Goal: Book appointment/travel/reservation

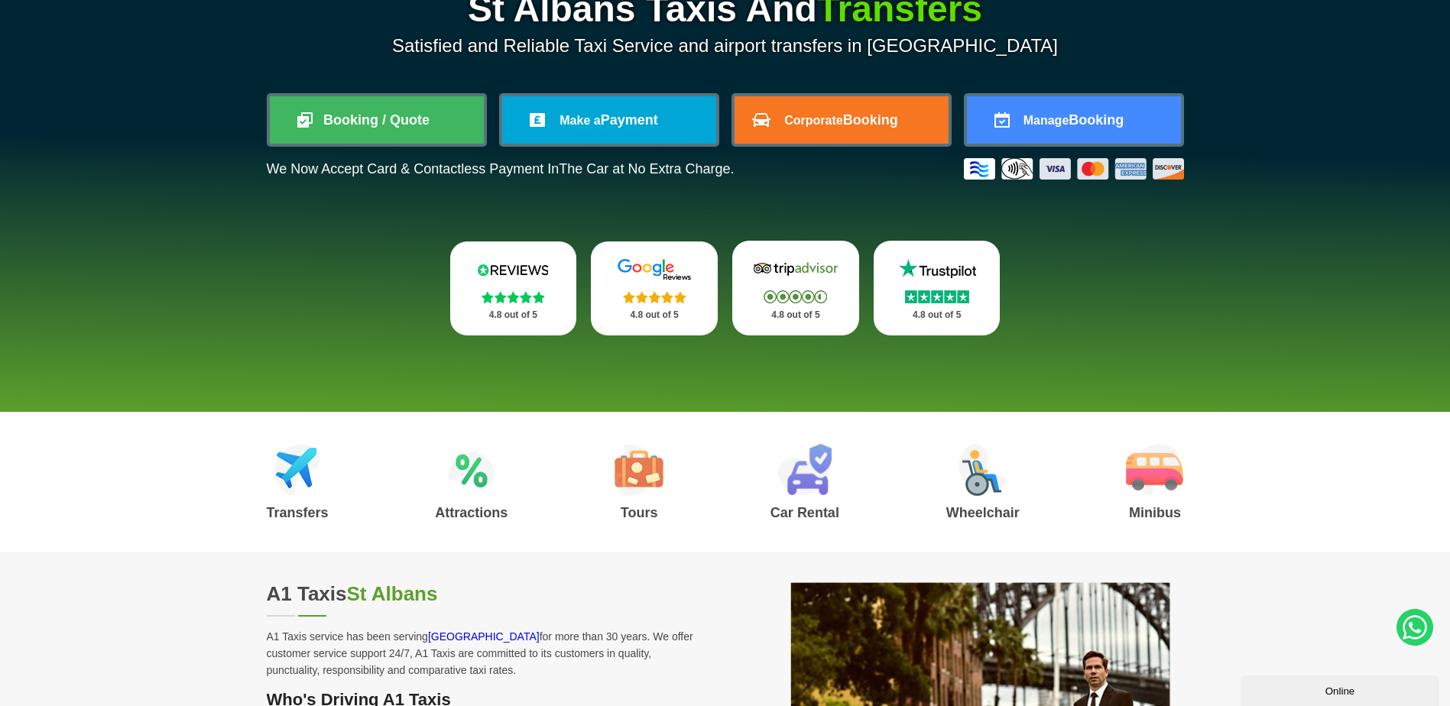
scroll to position [229, 0]
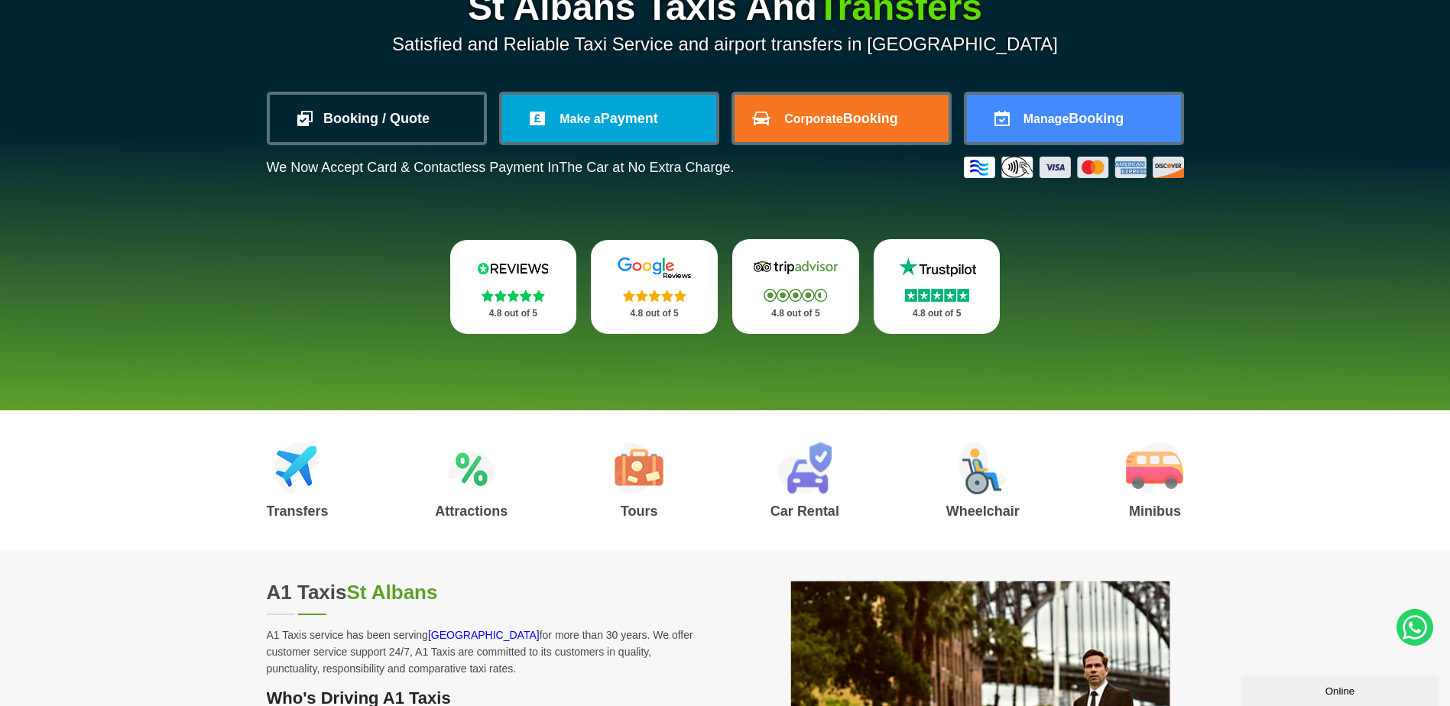
click at [323, 115] on link "Booking / Quote" at bounding box center [377, 118] width 214 height 47
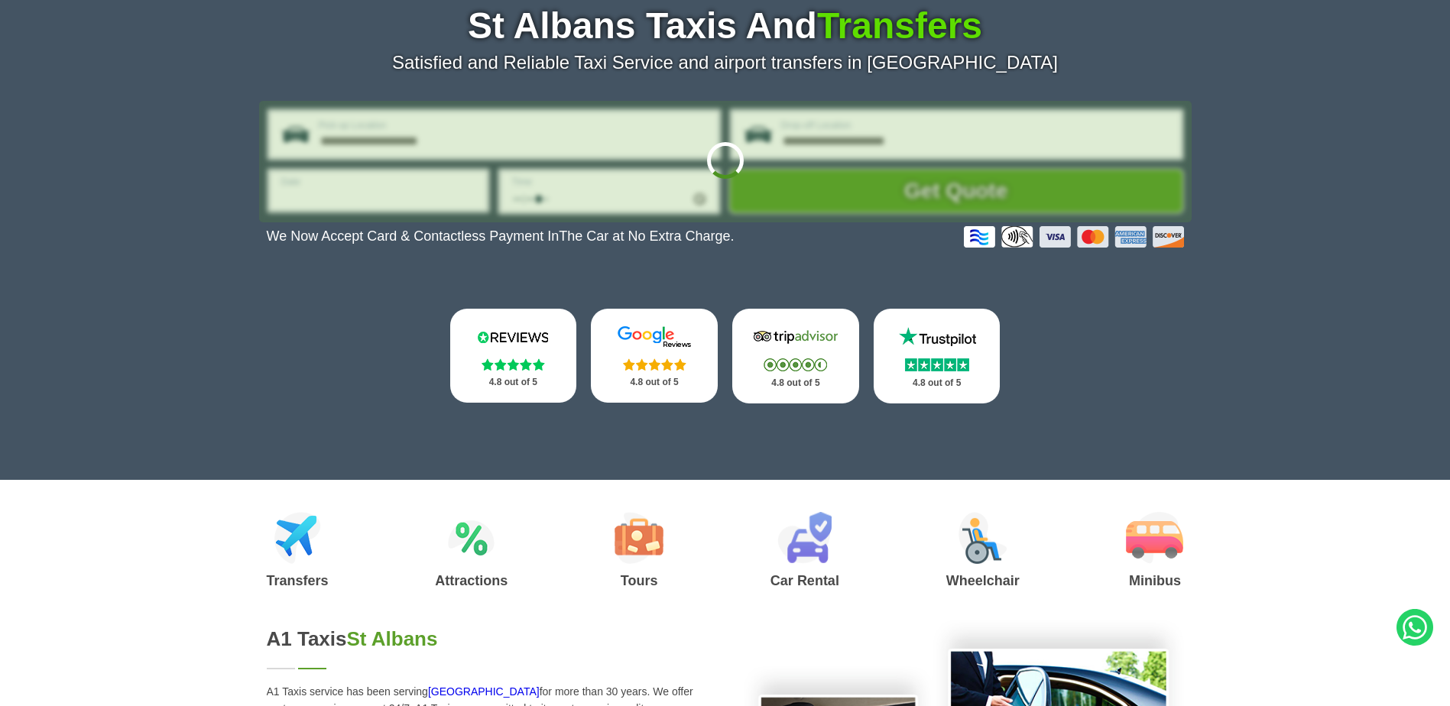
type input "**********"
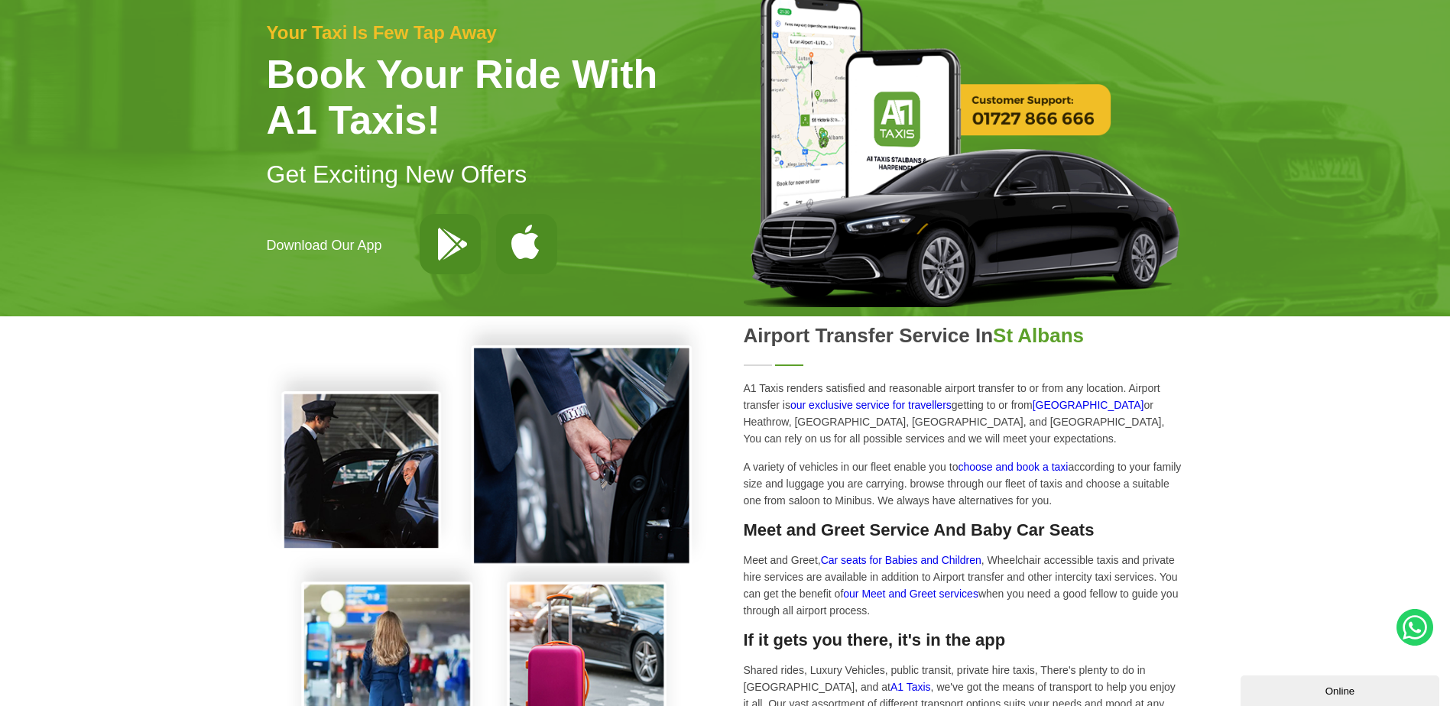
scroll to position [2064, 0]
